Goal: Information Seeking & Learning: Learn about a topic

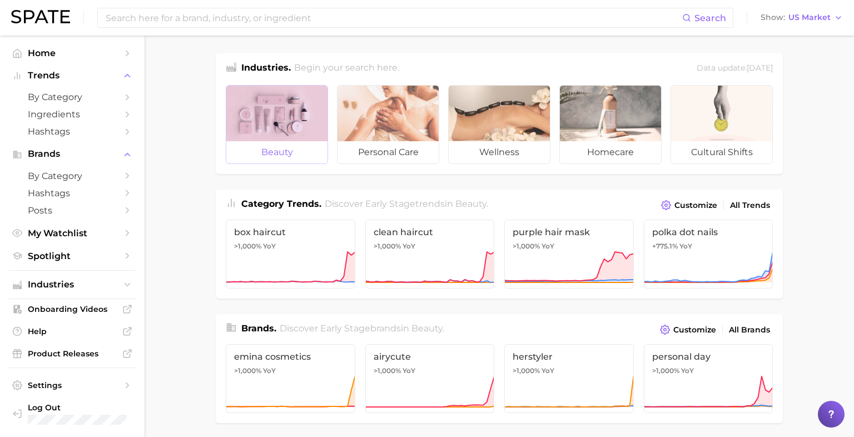
click at [279, 149] on span "beauty" at bounding box center [276, 152] width 101 height 22
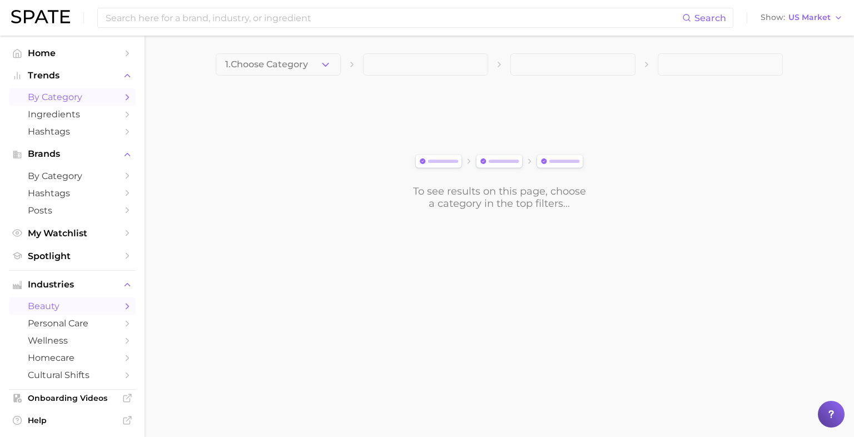
click at [91, 97] on span "by Category" at bounding box center [72, 97] width 89 height 11
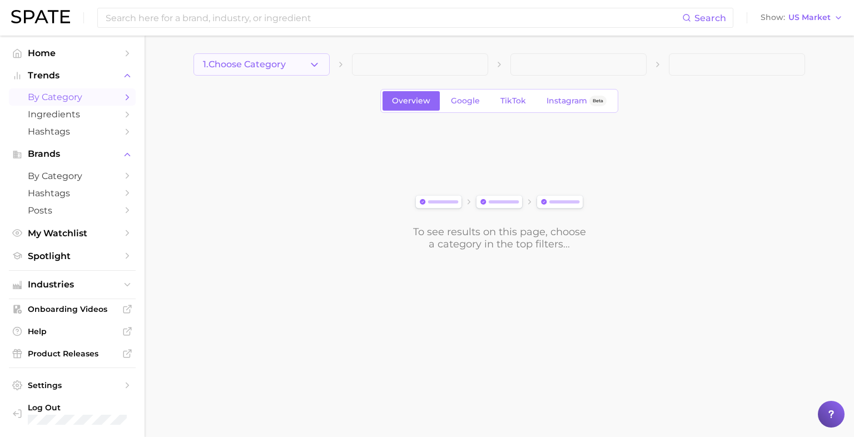
click at [247, 67] on span "1. Choose Category" at bounding box center [244, 65] width 83 height 10
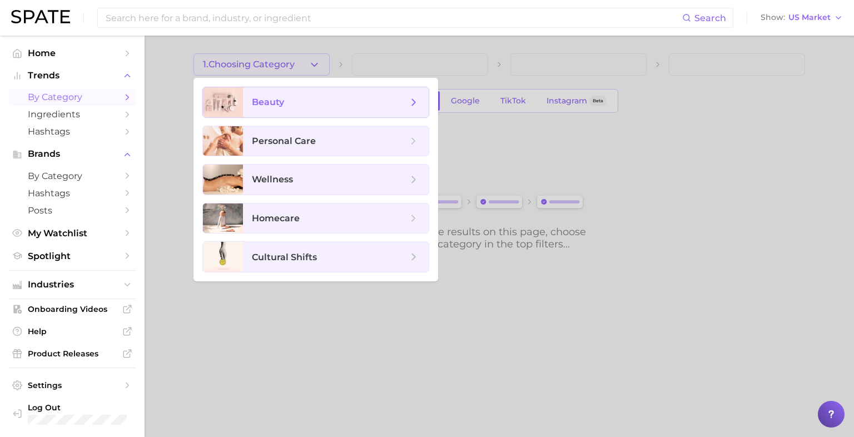
click at [259, 103] on span "beauty" at bounding box center [268, 102] width 32 height 11
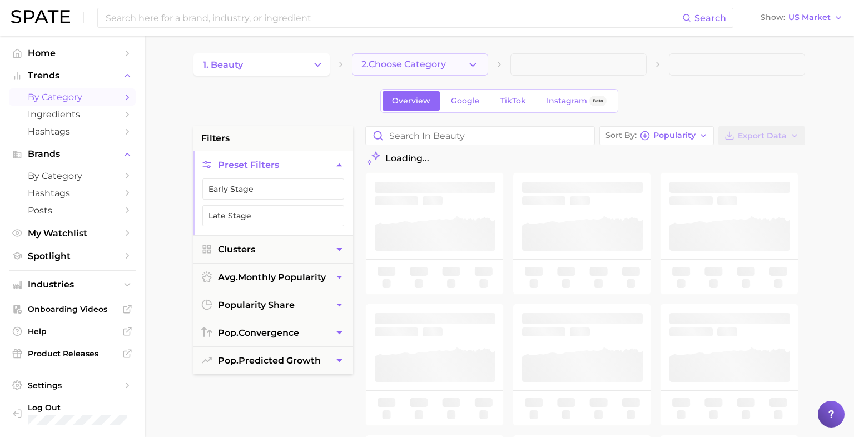
click at [470, 67] on icon "button" at bounding box center [473, 65] width 12 height 12
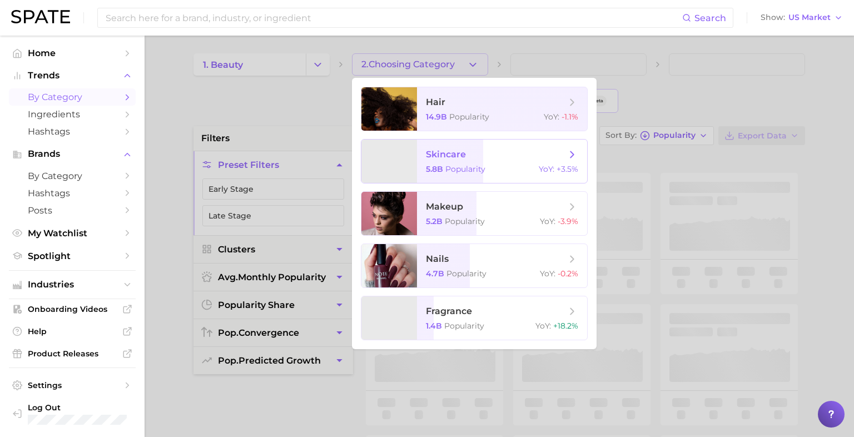
click at [458, 165] on span "Popularity" at bounding box center [466, 169] width 40 height 10
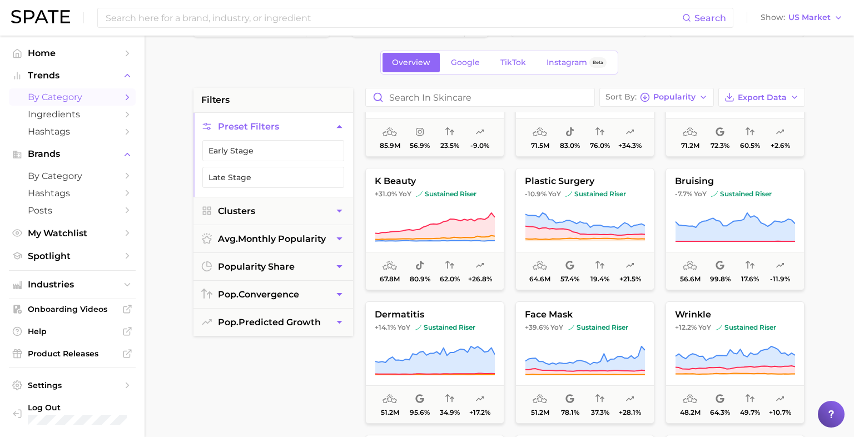
scroll to position [504, 0]
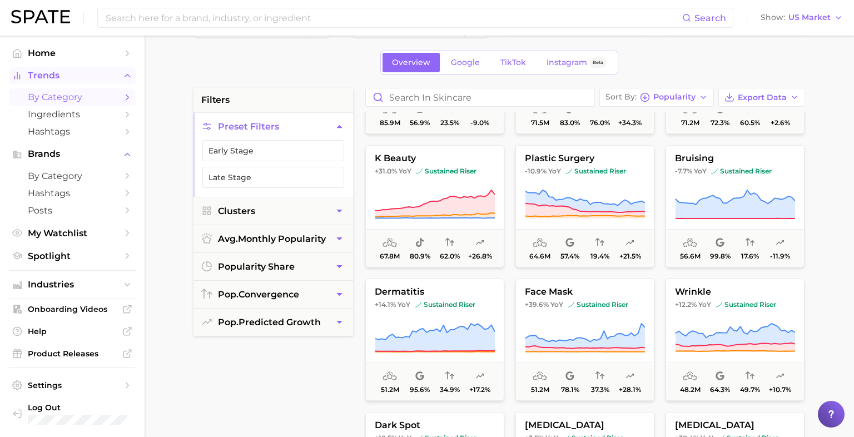
click at [55, 75] on span "Trends" at bounding box center [72, 76] width 89 height 10
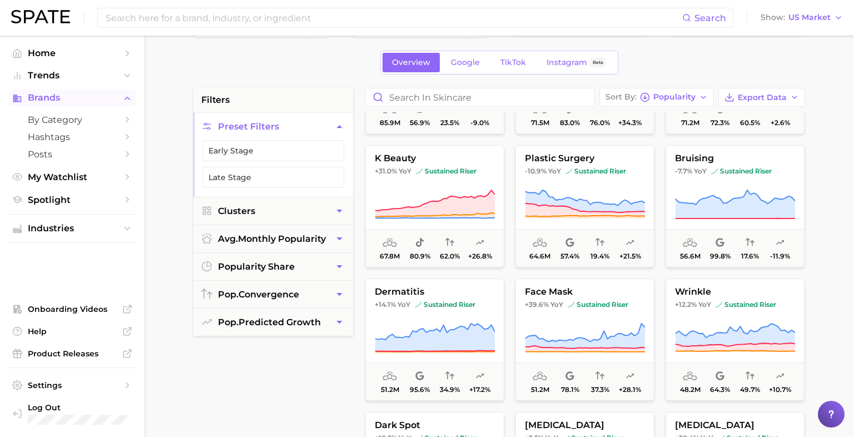
click at [52, 99] on span "Brands" at bounding box center [72, 98] width 89 height 10
click at [58, 73] on span "Trends" at bounding box center [72, 76] width 89 height 10
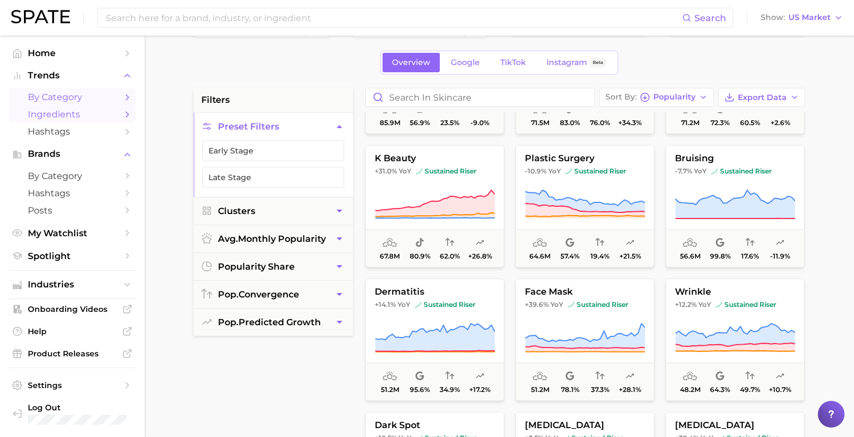
click at [66, 117] on span "Ingredients" at bounding box center [72, 114] width 89 height 11
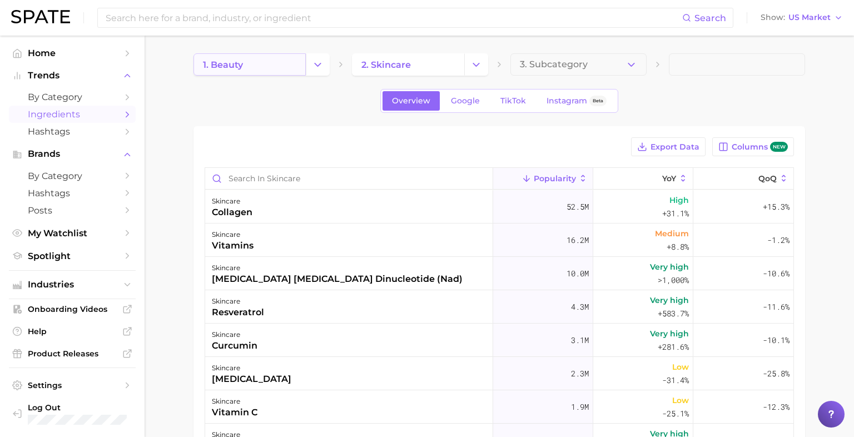
click at [283, 64] on link "1. beauty" at bounding box center [250, 64] width 112 height 22
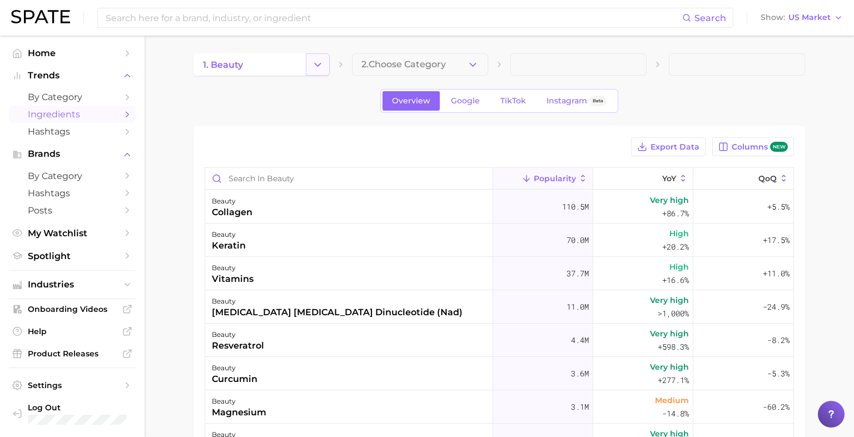
click at [311, 61] on button "Change Category" at bounding box center [318, 64] width 24 height 22
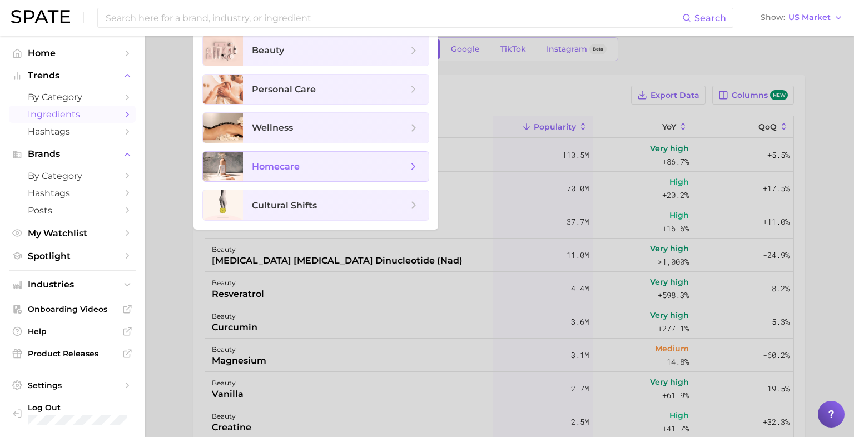
scroll to position [53, 0]
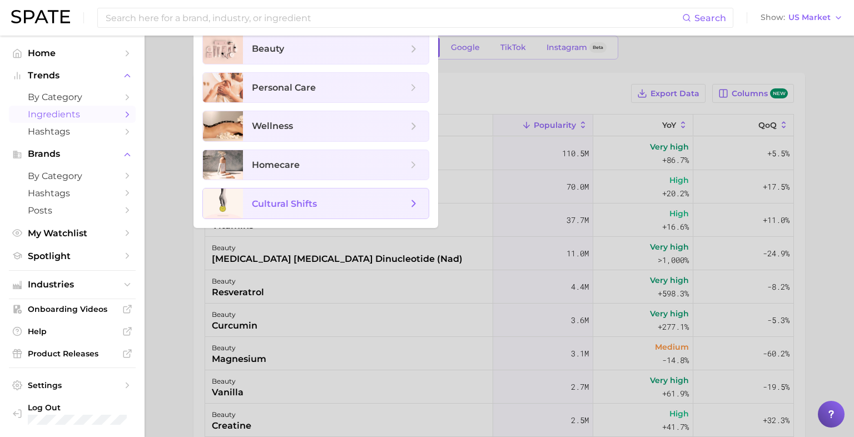
click at [290, 204] on span "cultural shifts" at bounding box center [284, 204] width 65 height 11
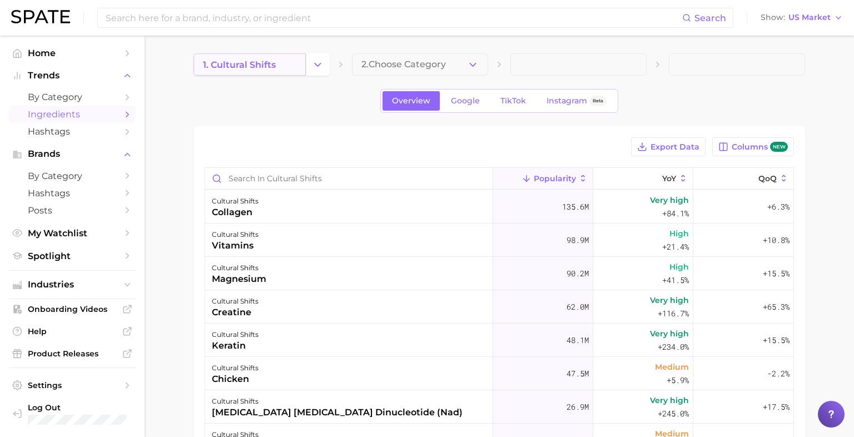
click at [294, 67] on link "1. cultural shifts" at bounding box center [250, 64] width 112 height 22
click at [313, 65] on icon "Change Category" at bounding box center [318, 65] width 12 height 12
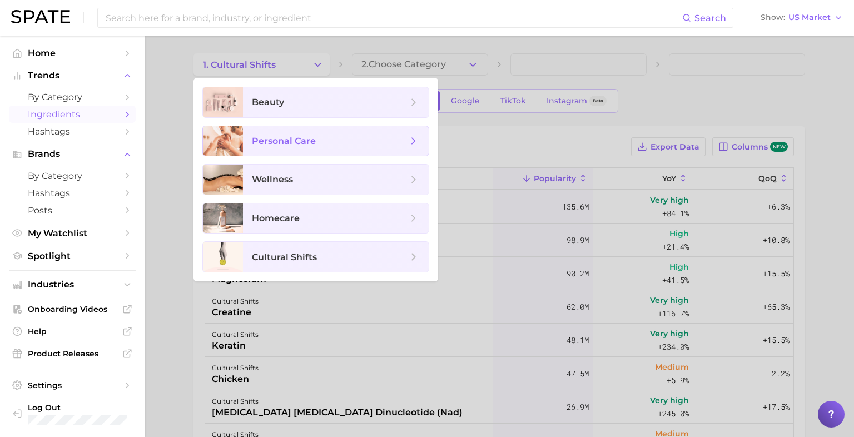
click at [320, 141] on span "personal care" at bounding box center [330, 141] width 156 height 12
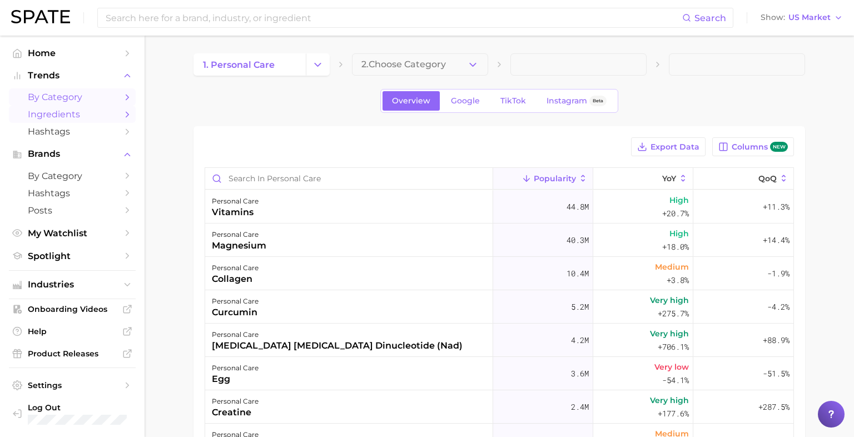
click at [85, 101] on span "by Category" at bounding box center [72, 97] width 89 height 11
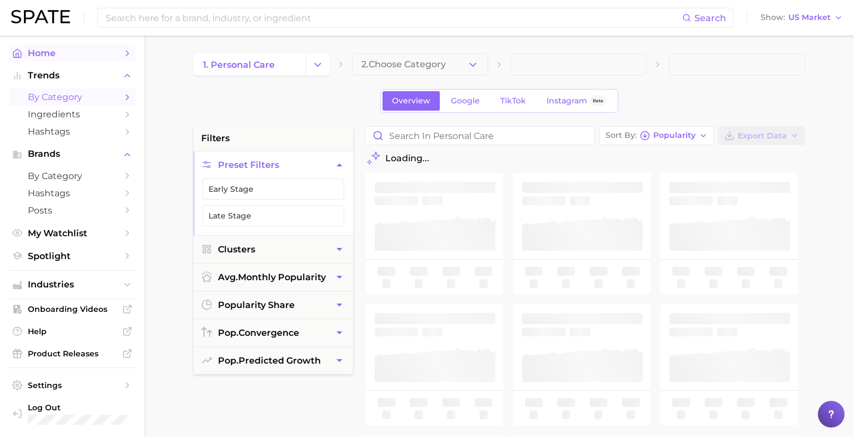
click at [58, 57] on span "Home" at bounding box center [72, 53] width 89 height 11
